Goal: Information Seeking & Learning: Learn about a topic

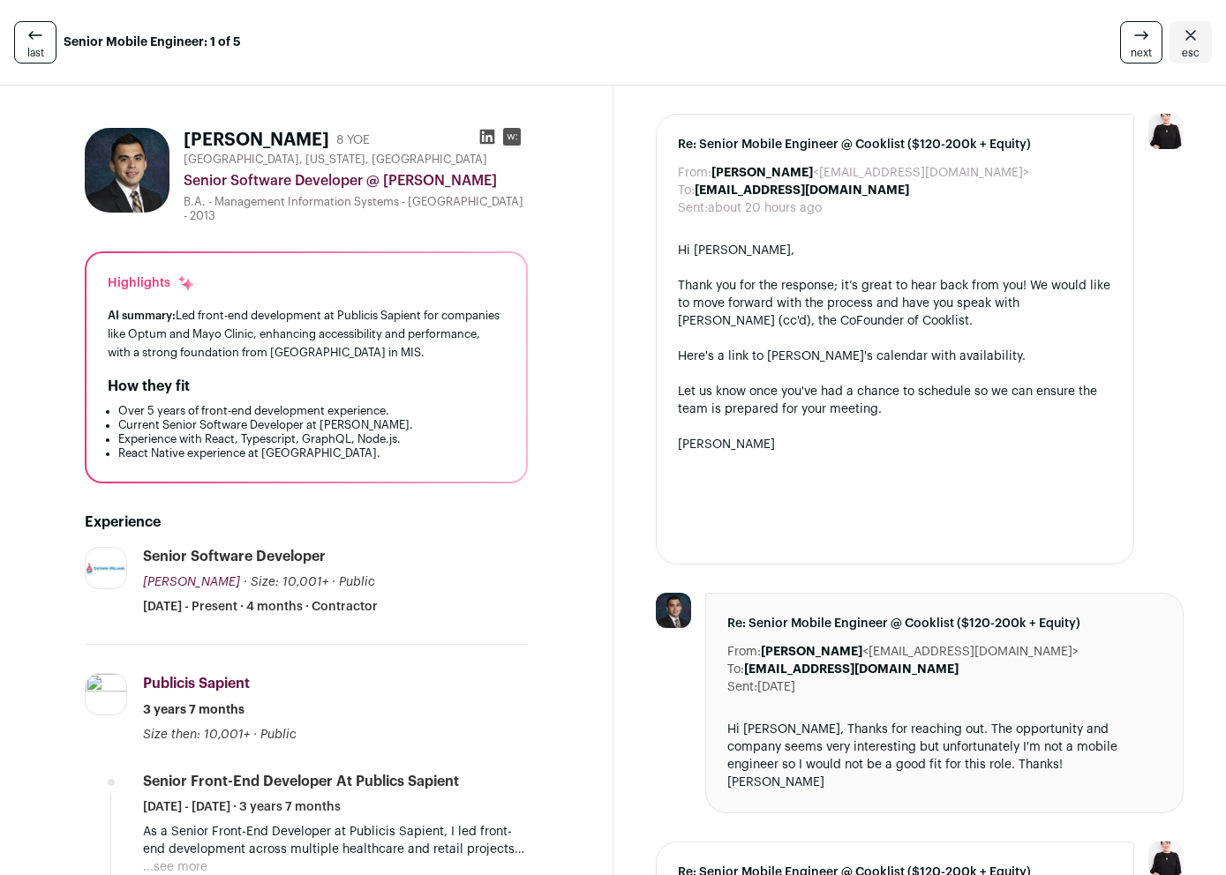
click at [43, 41] on link "last" at bounding box center [35, 42] width 42 height 42
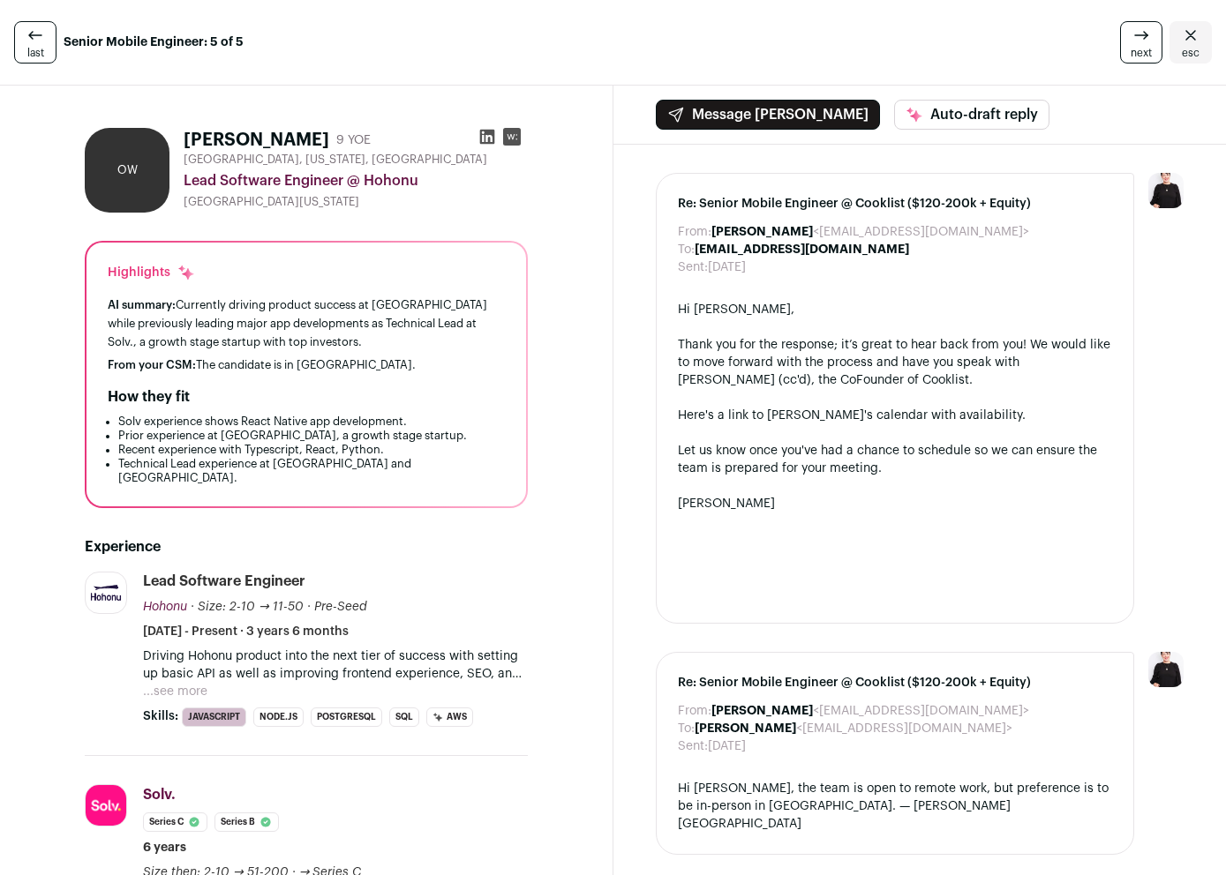
click at [43, 41] on link "last" at bounding box center [35, 42] width 42 height 42
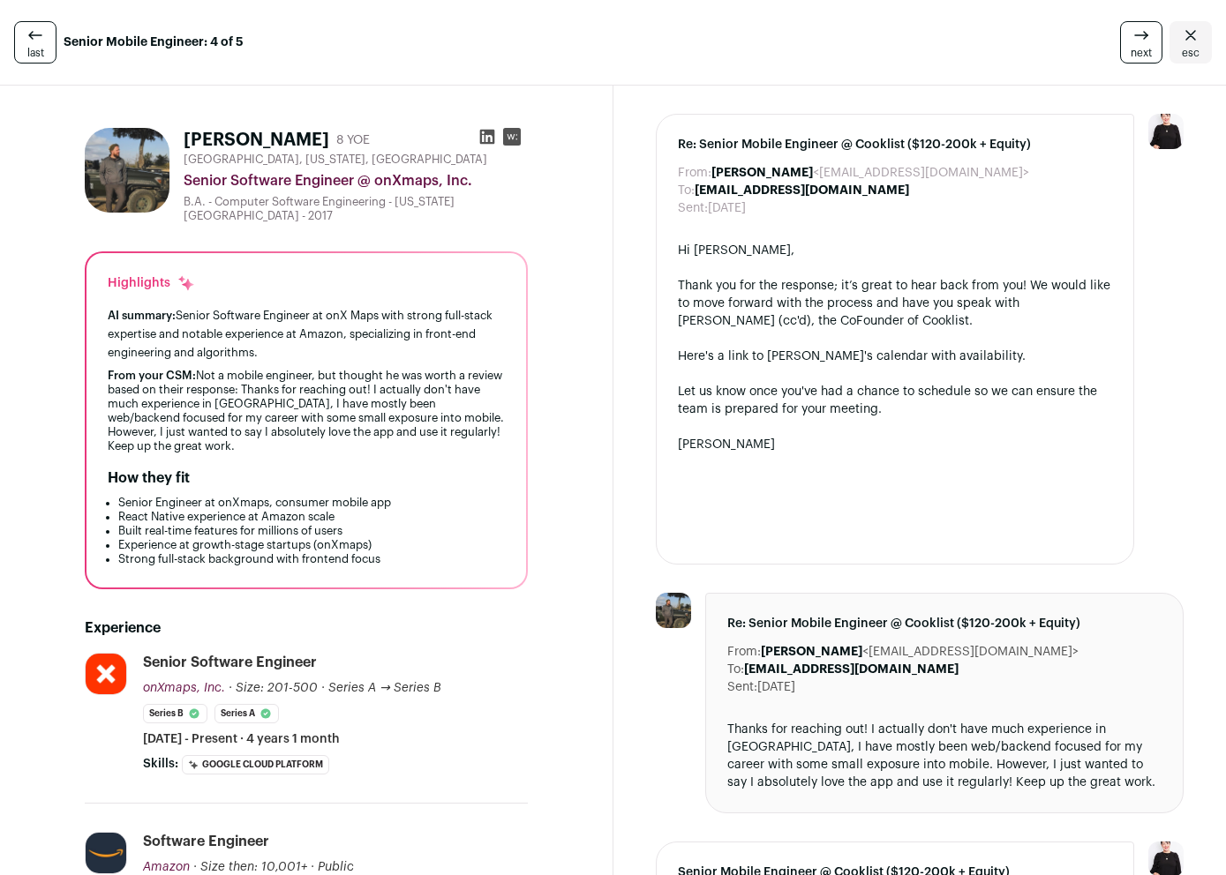
click at [1185, 39] on icon "Close" at bounding box center [1190, 35] width 11 height 10
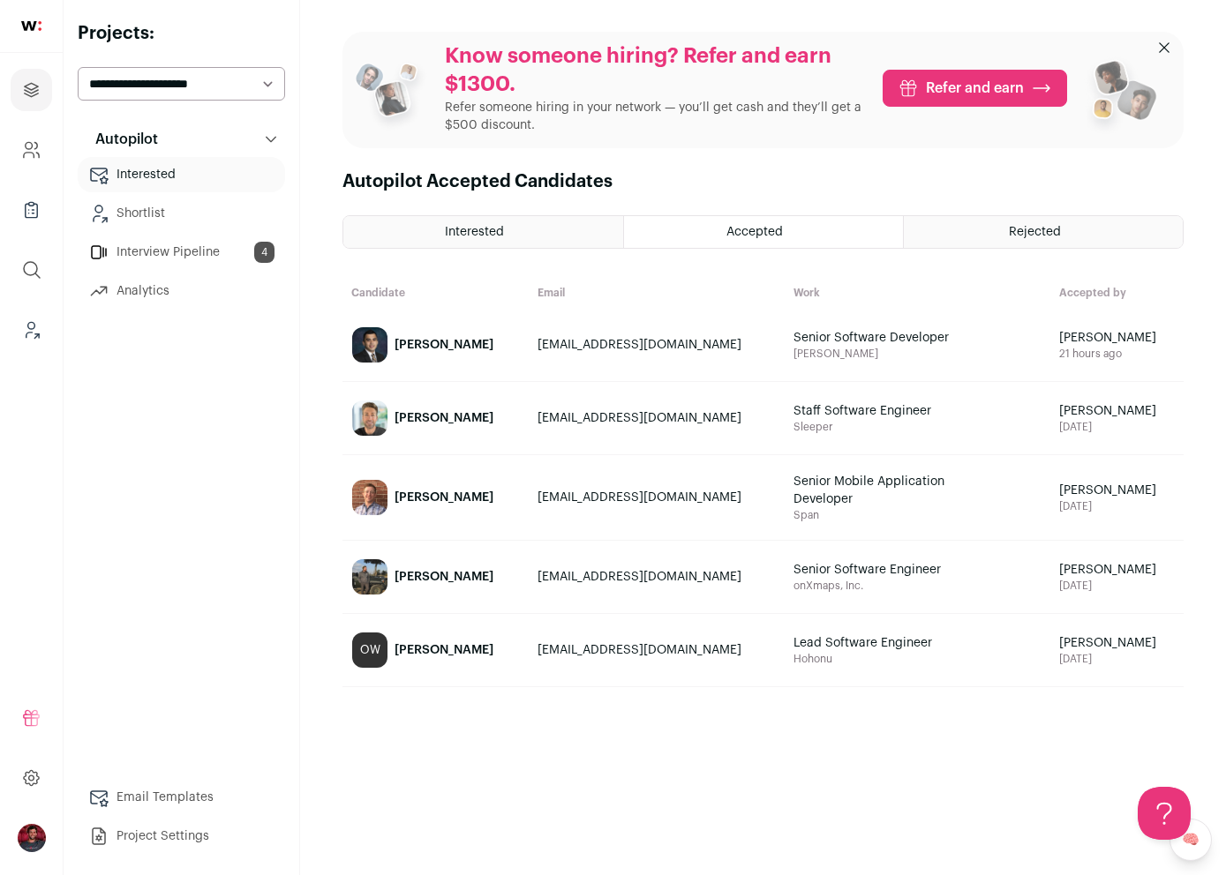
click at [499, 496] on link "[PERSON_NAME]" at bounding box center [435, 497] width 184 height 83
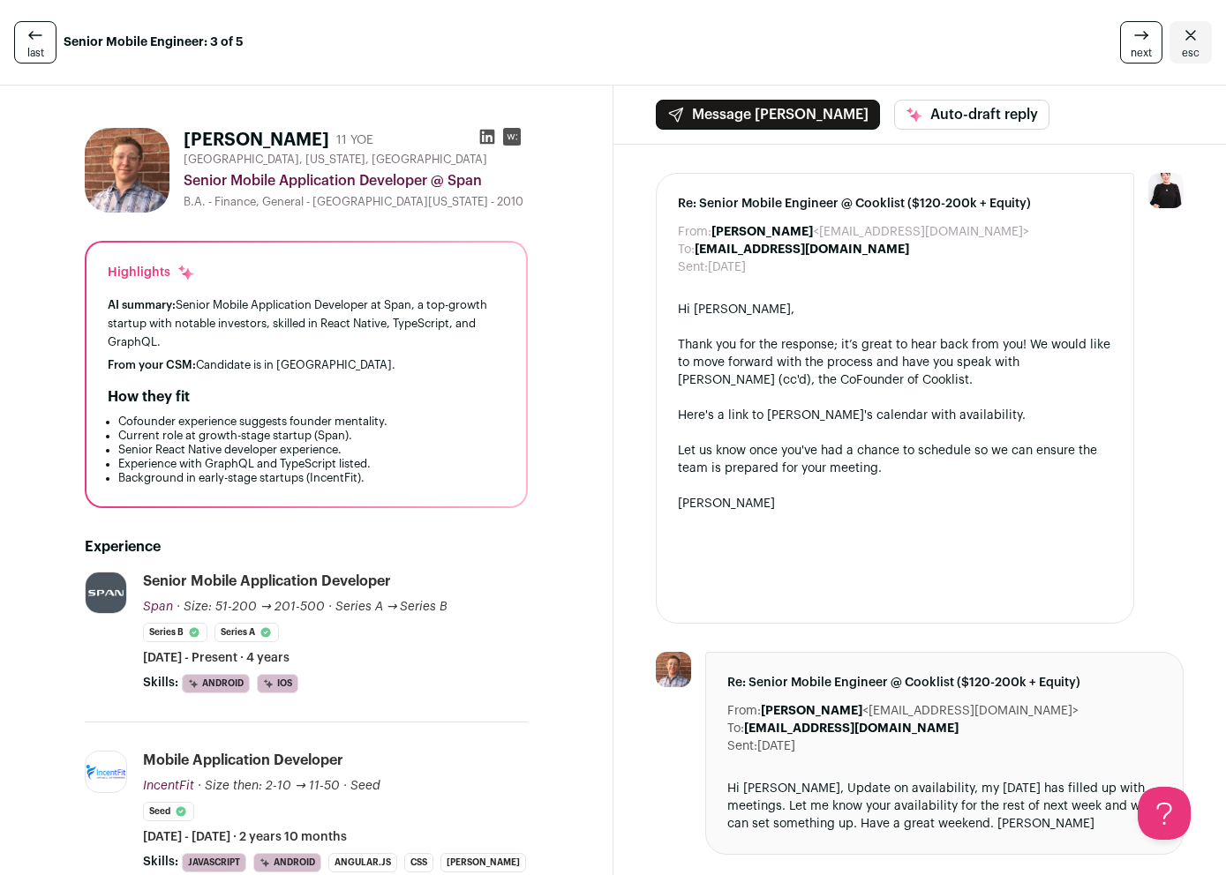
click at [1180, 45] on icon "Close" at bounding box center [1190, 35] width 21 height 21
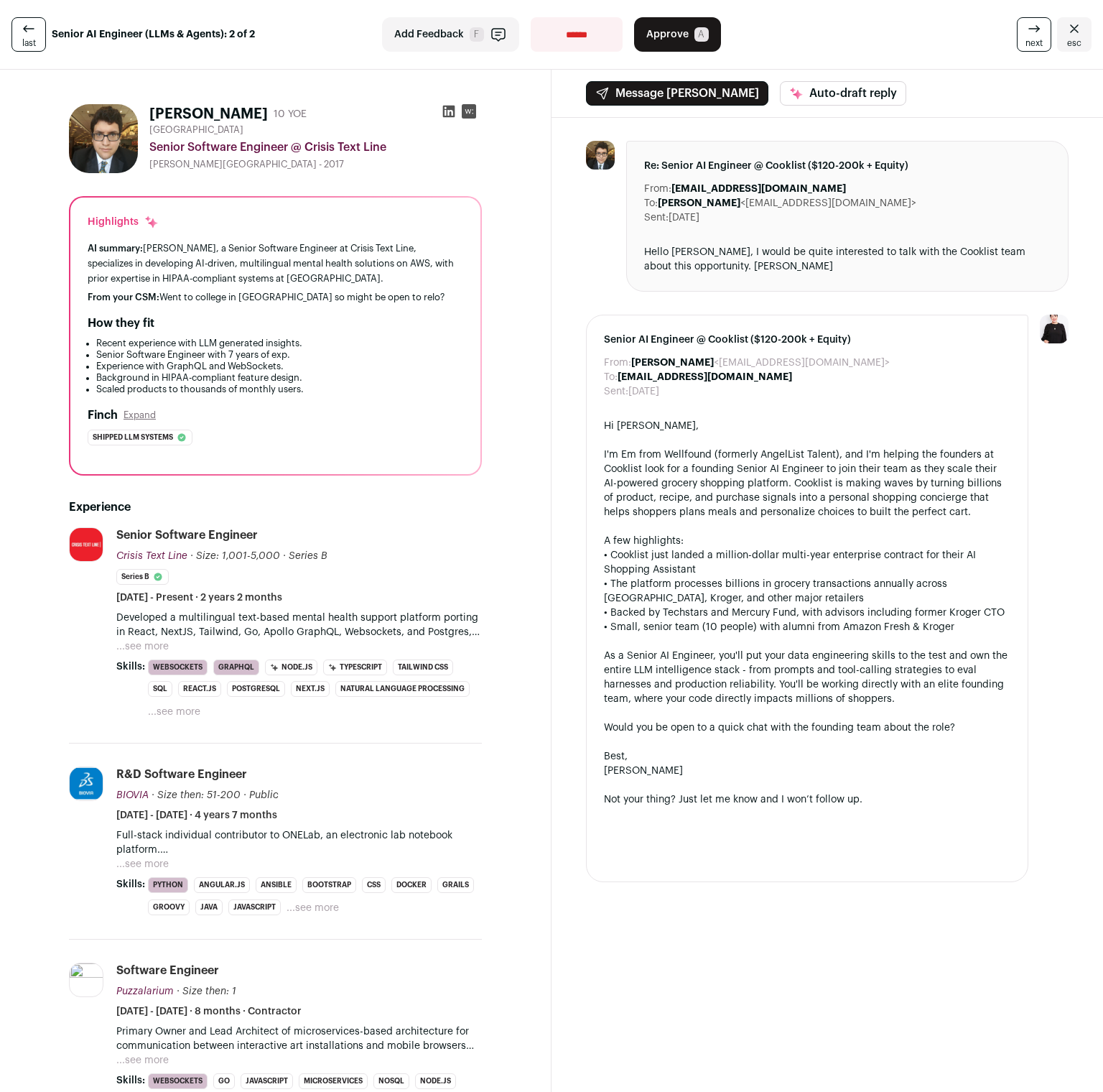
scroll to position [289, 0]
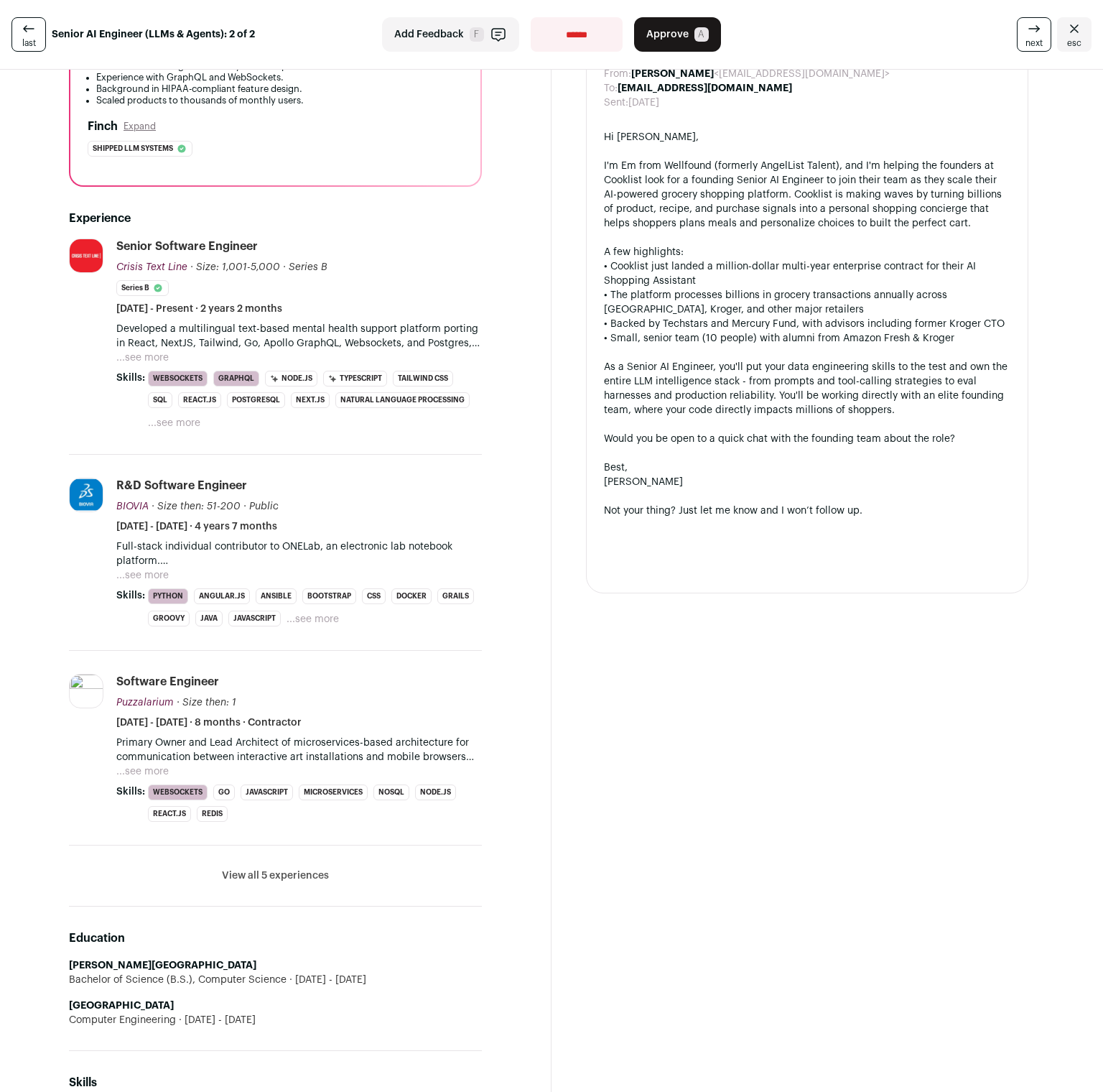
click at [148, 354] on button "...see more" at bounding box center [142, 358] width 52 height 15
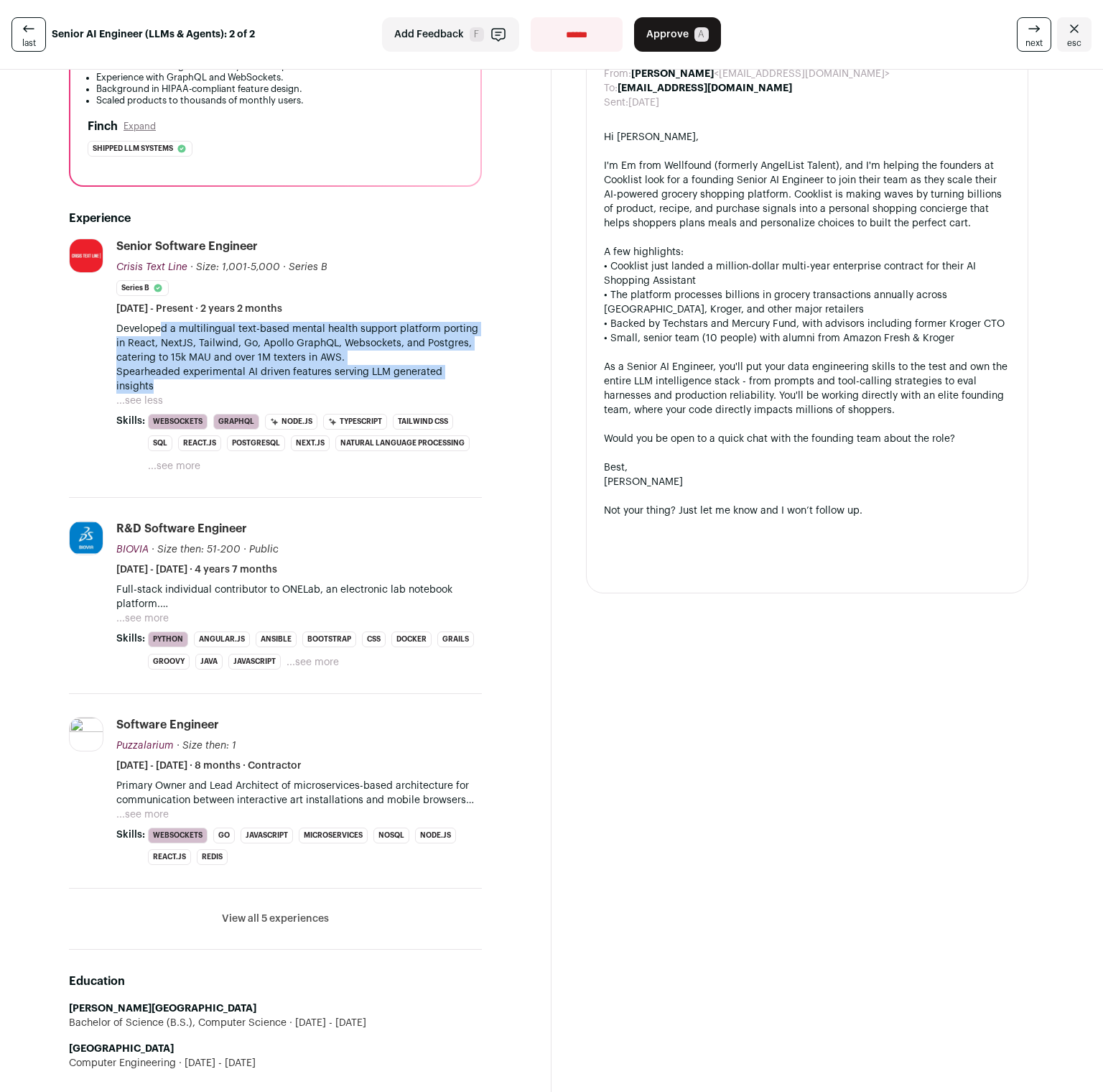
drag, startPoint x: 163, startPoint y: 325, endPoint x: 211, endPoint y: 381, distance: 73.8
click at [211, 381] on div "Developed a multilingual text-based mental health support platform porting in R…" at bounding box center [299, 357] width 365 height 72
click at [211, 381] on p "Spearheaded experimental AI driven features serving LLM generated insights" at bounding box center [299, 379] width 365 height 29
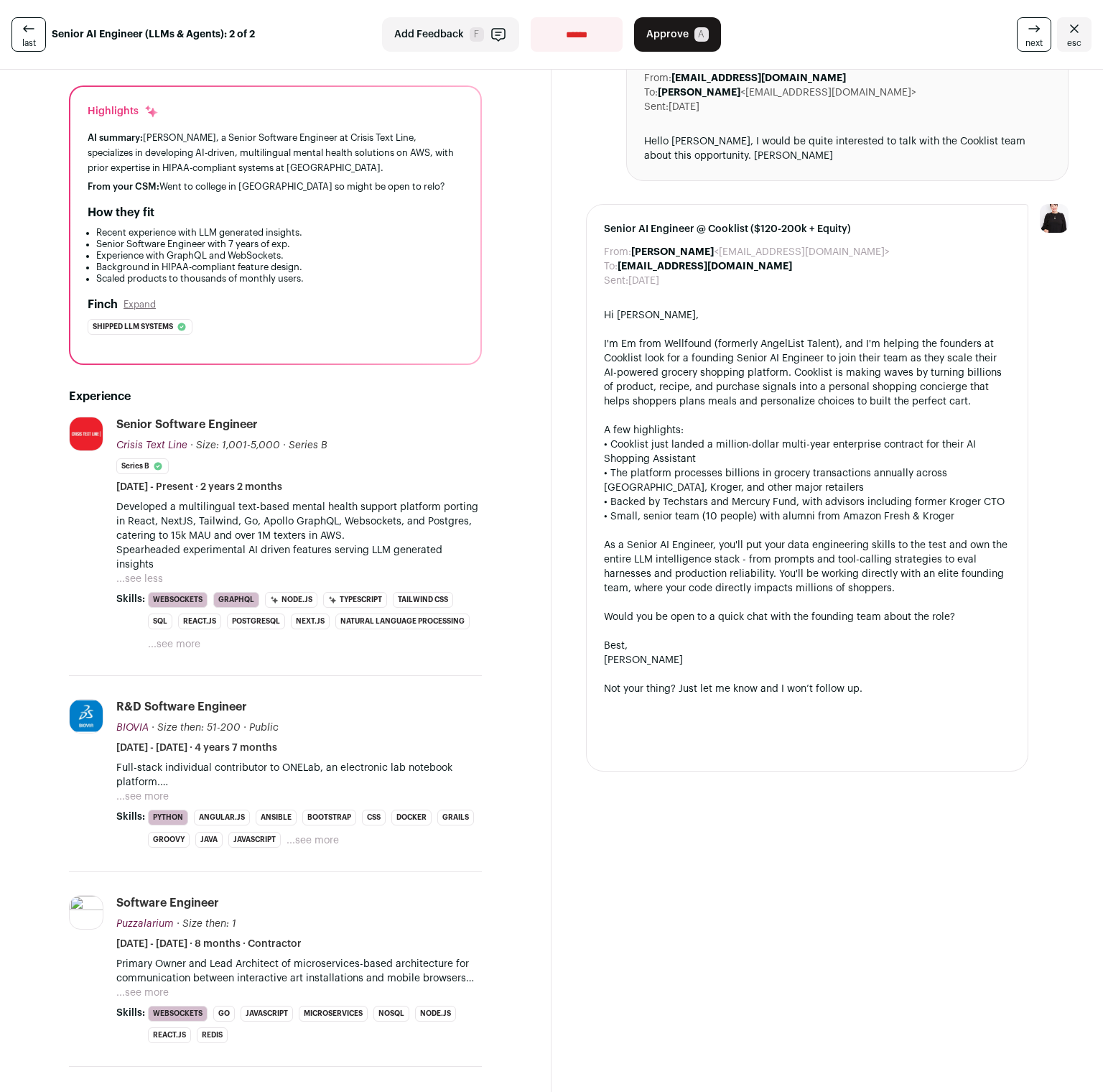
scroll to position [0, 0]
